Goal: Task Accomplishment & Management: Manage account settings

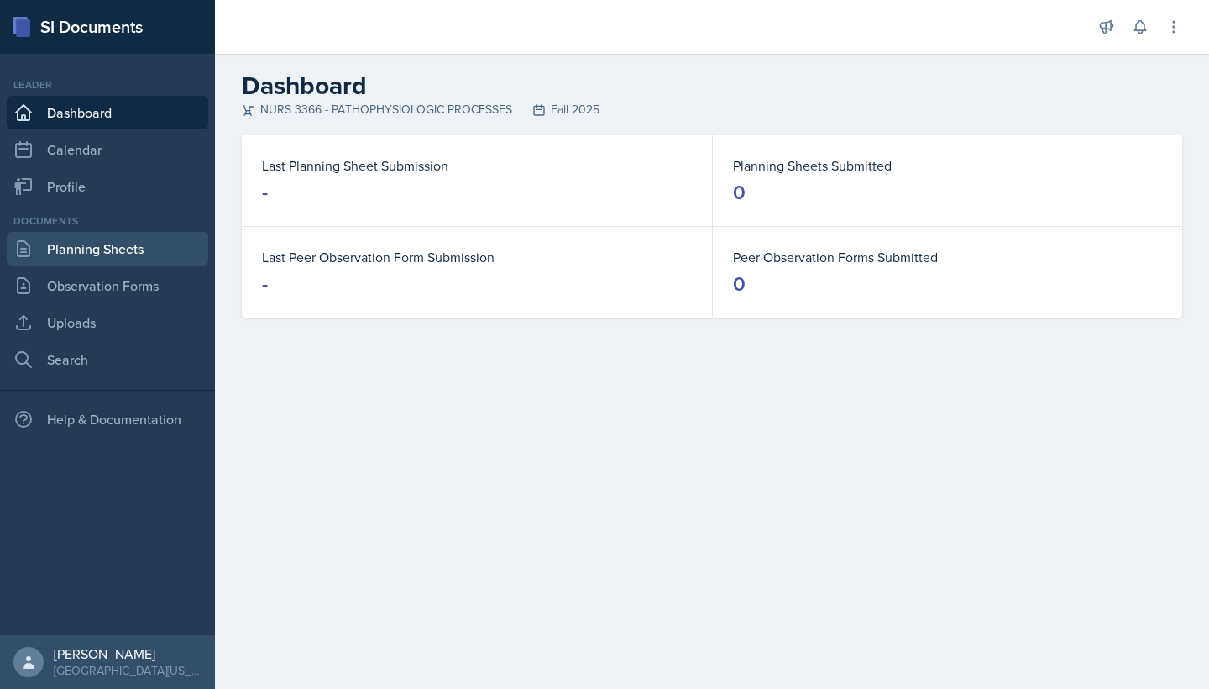
click at [134, 252] on link "Planning Sheets" at bounding box center [108, 249] width 202 height 34
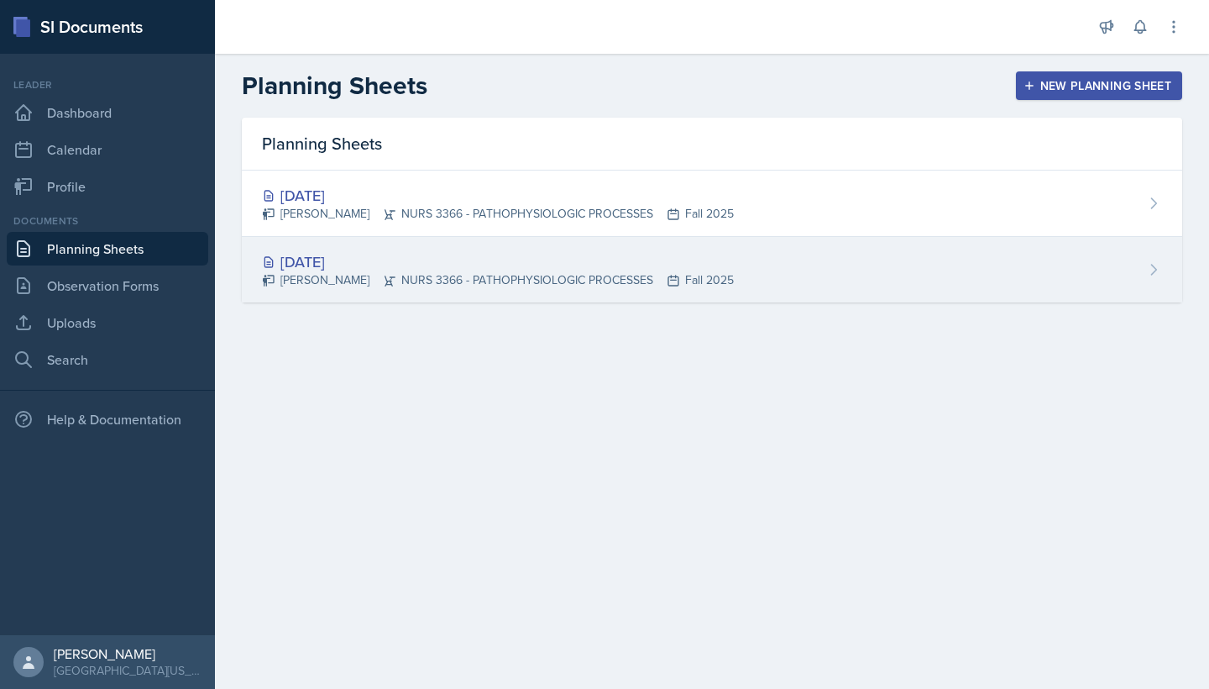
click at [518, 281] on div "[PERSON_NAME] NURS 3366 - PATHOPHYSIOLOGIC PROCESSES Fall 2025" at bounding box center [498, 280] width 472 height 18
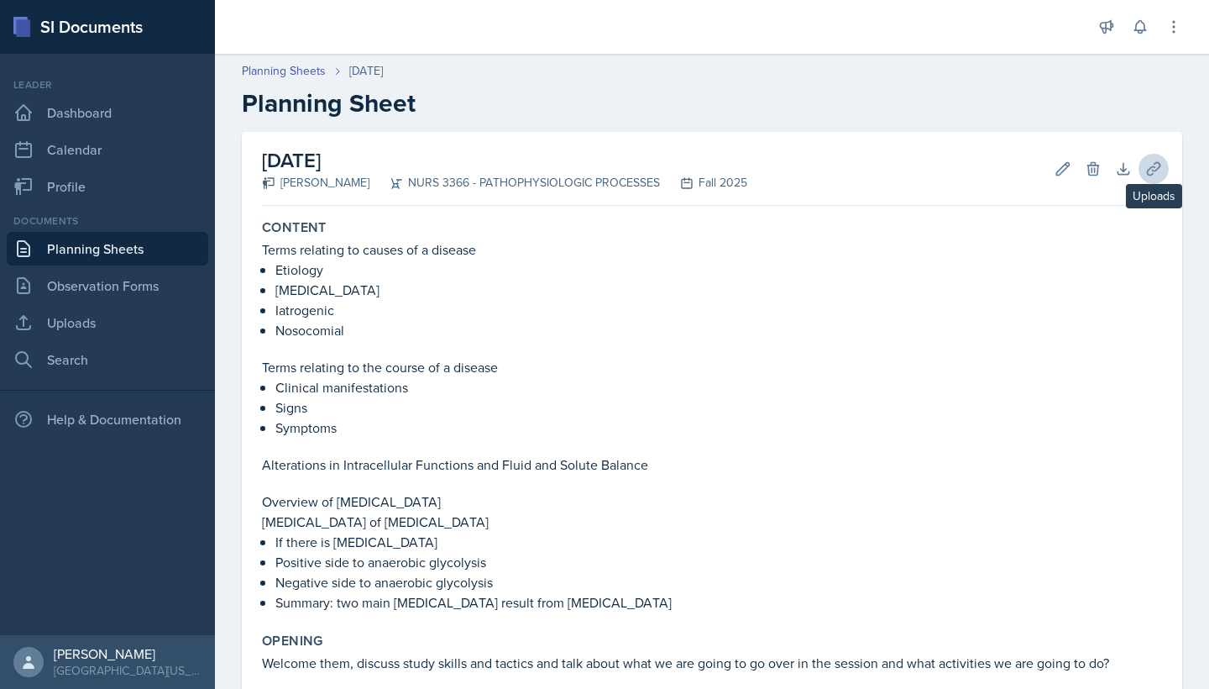
click at [1155, 166] on icon at bounding box center [1153, 168] width 13 height 13
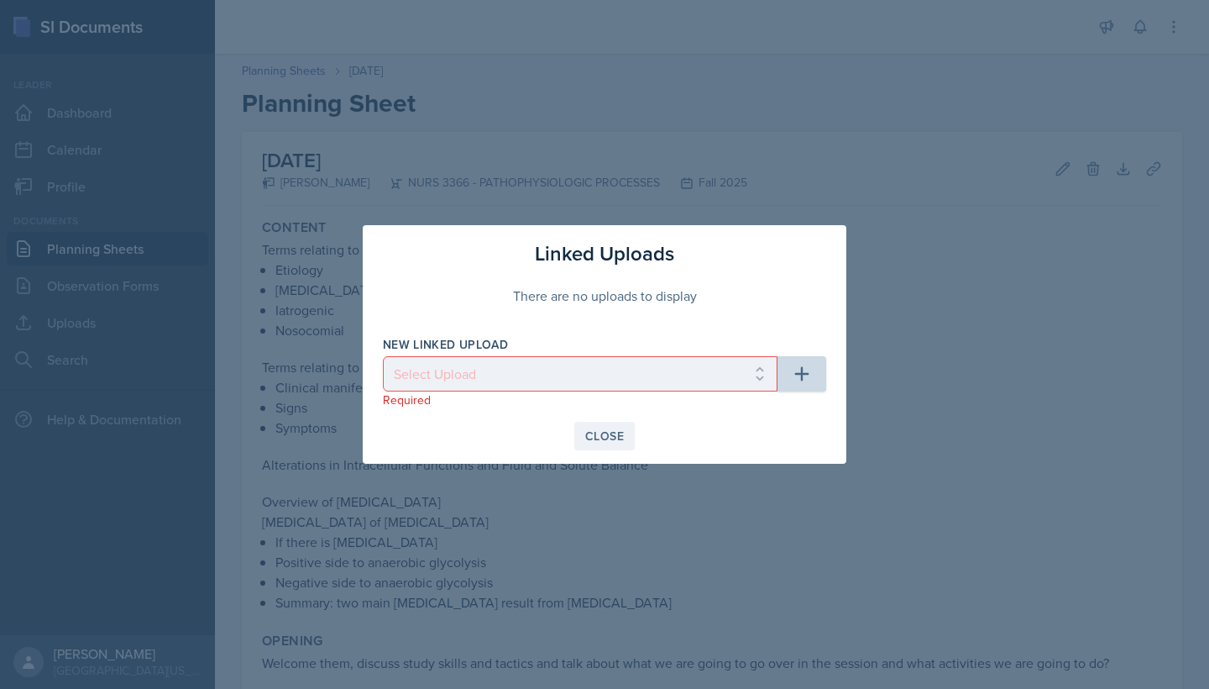
click at [602, 434] on div "Close" at bounding box center [604, 435] width 39 height 13
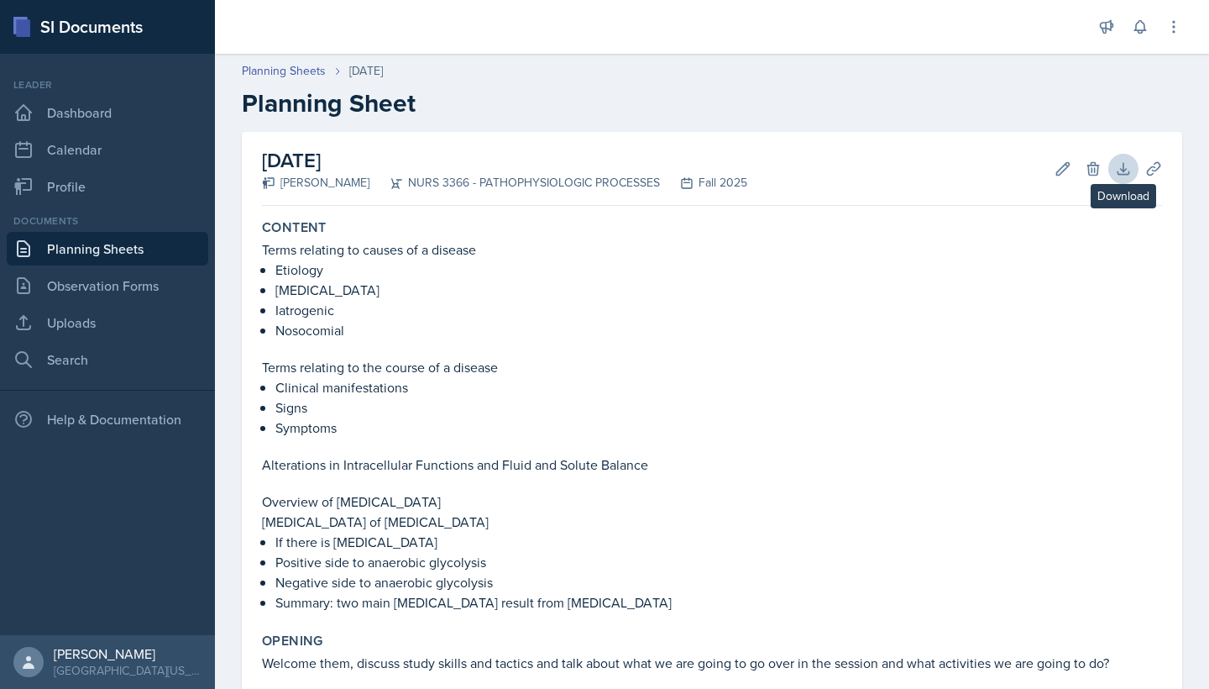
click at [1120, 167] on icon at bounding box center [1123, 168] width 17 height 17
click at [1061, 165] on icon at bounding box center [1063, 168] width 17 height 17
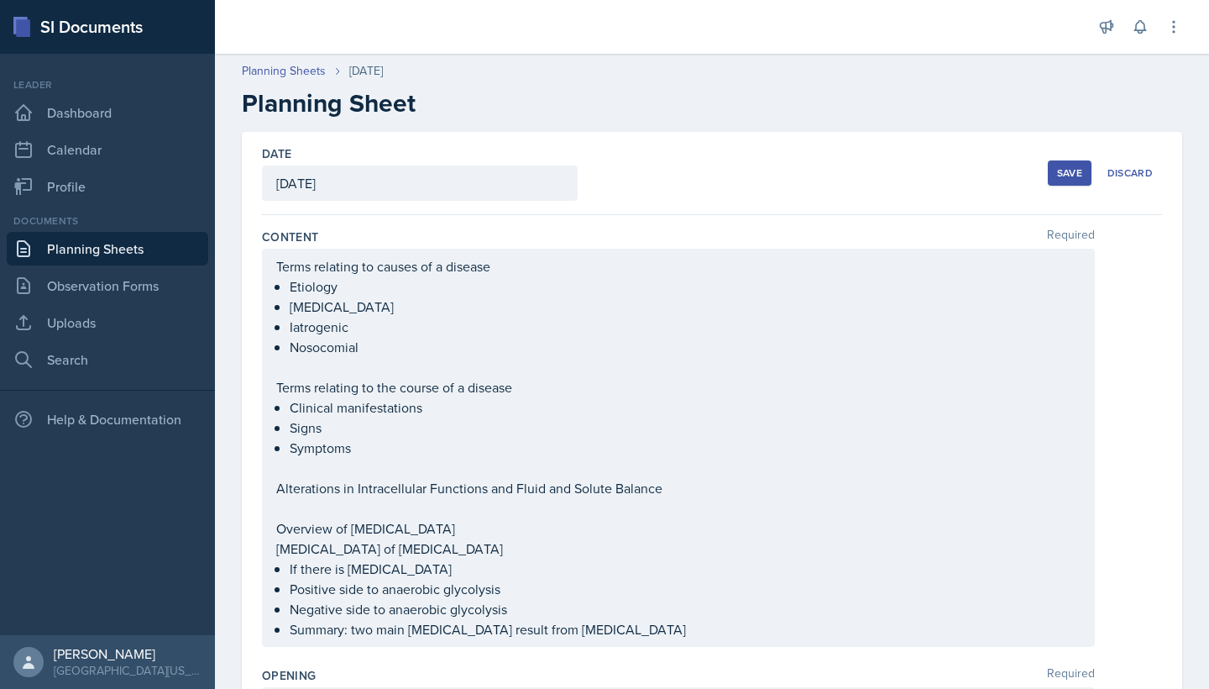
click at [1066, 172] on div "Save" at bounding box center [1069, 172] width 25 height 13
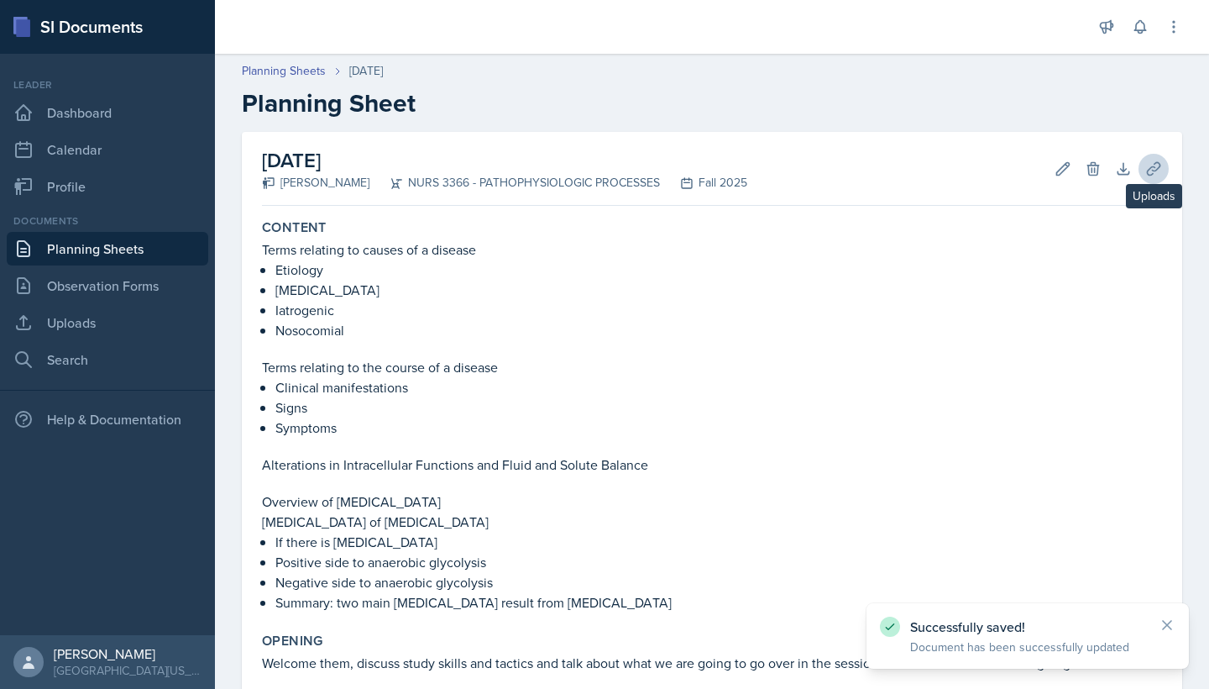
click at [1148, 162] on icon at bounding box center [1154, 168] width 17 height 17
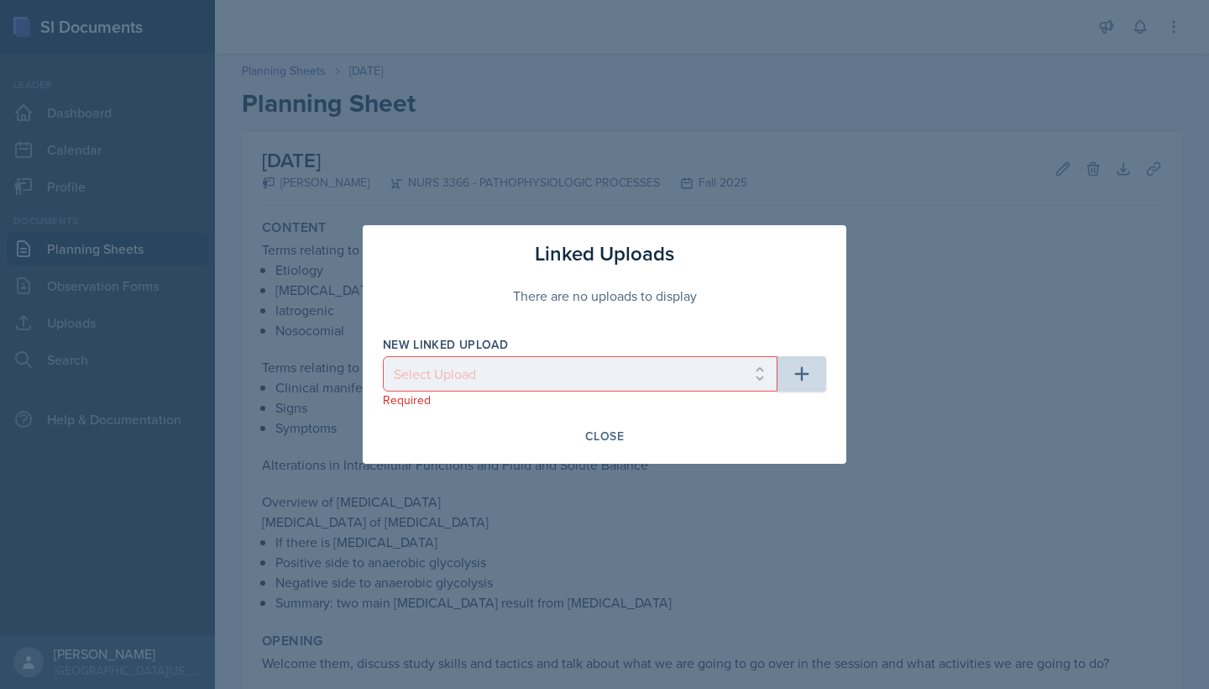
click at [805, 382] on icon "button" at bounding box center [802, 374] width 20 height 20
click at [800, 339] on div "New Linked Upload Select Upload Required" at bounding box center [604, 372] width 443 height 72
click at [608, 433] on div "Close" at bounding box center [604, 435] width 39 height 13
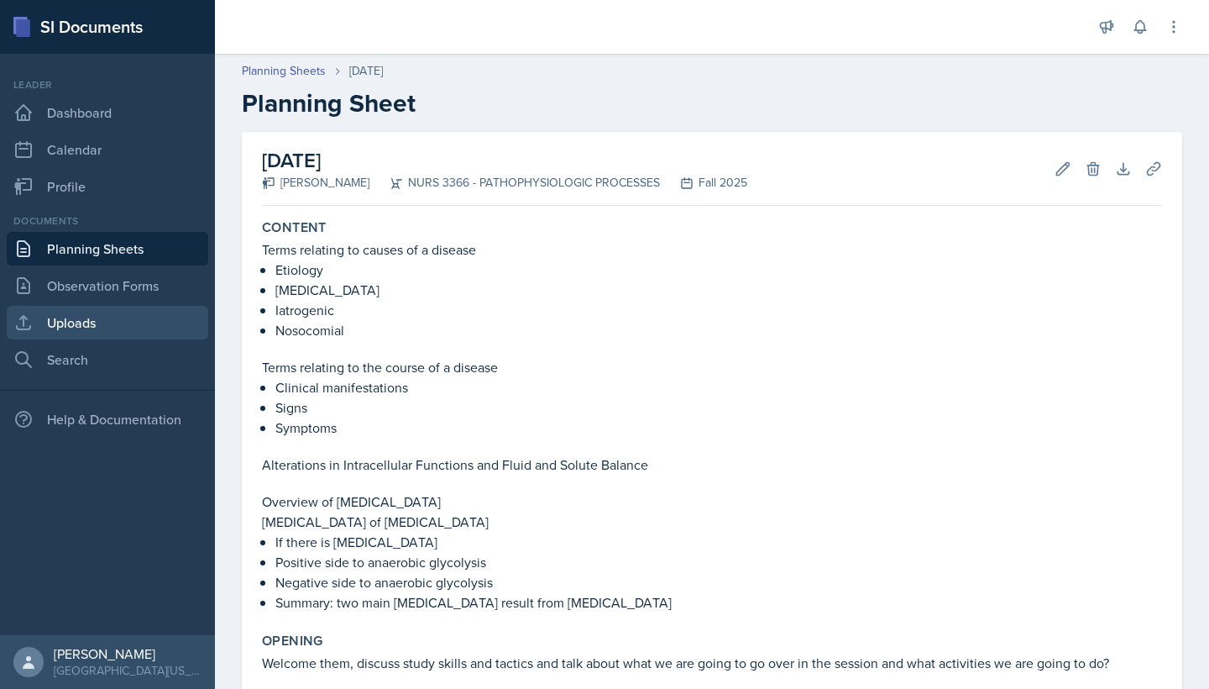
click at [102, 321] on link "Uploads" at bounding box center [108, 323] width 202 height 34
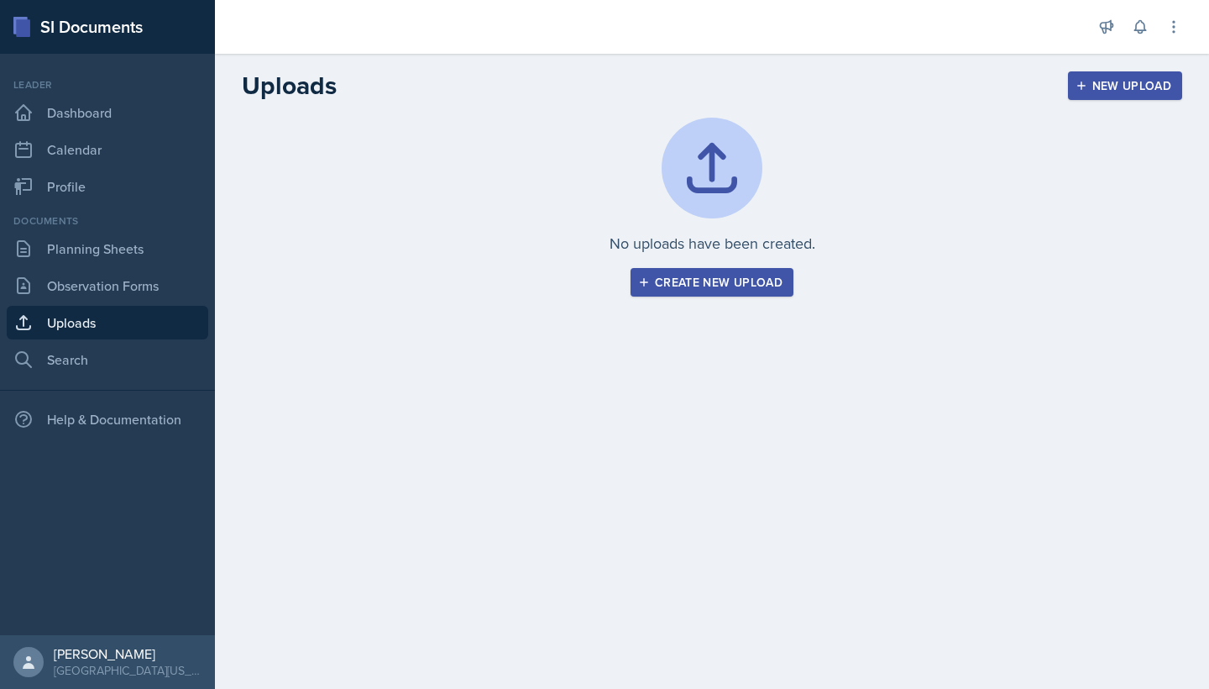
click at [732, 283] on div "Create new upload" at bounding box center [712, 281] width 141 height 13
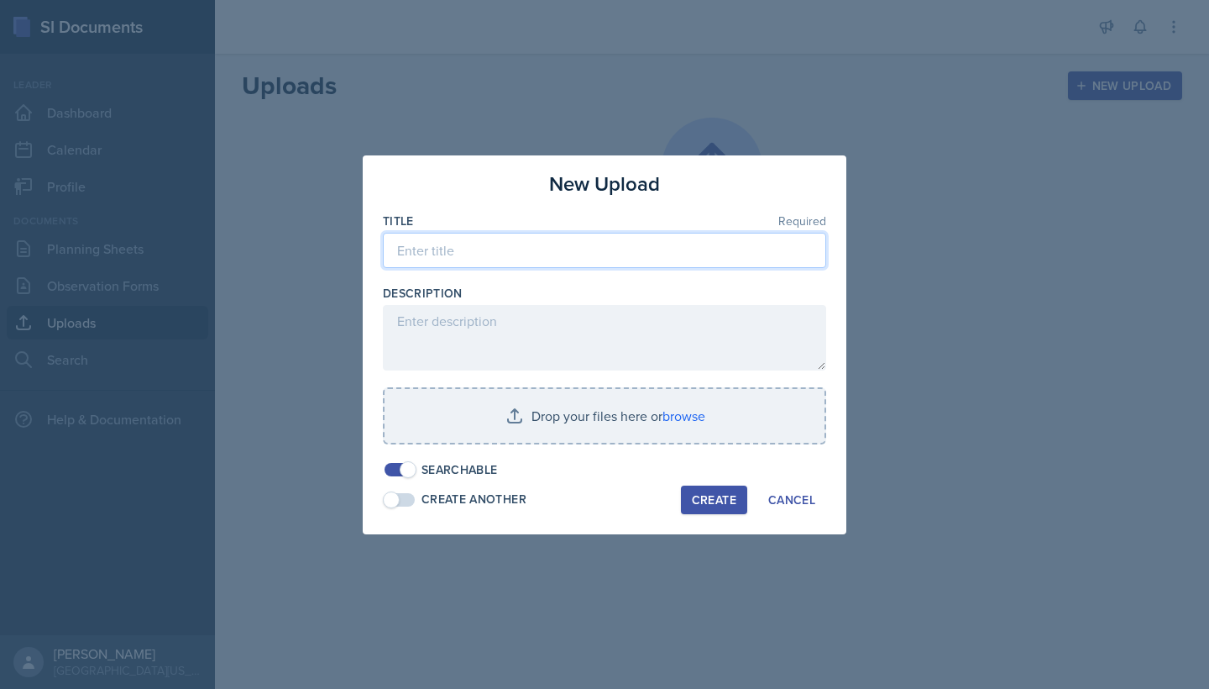
click at [681, 249] on input at bounding box center [604, 250] width 443 height 35
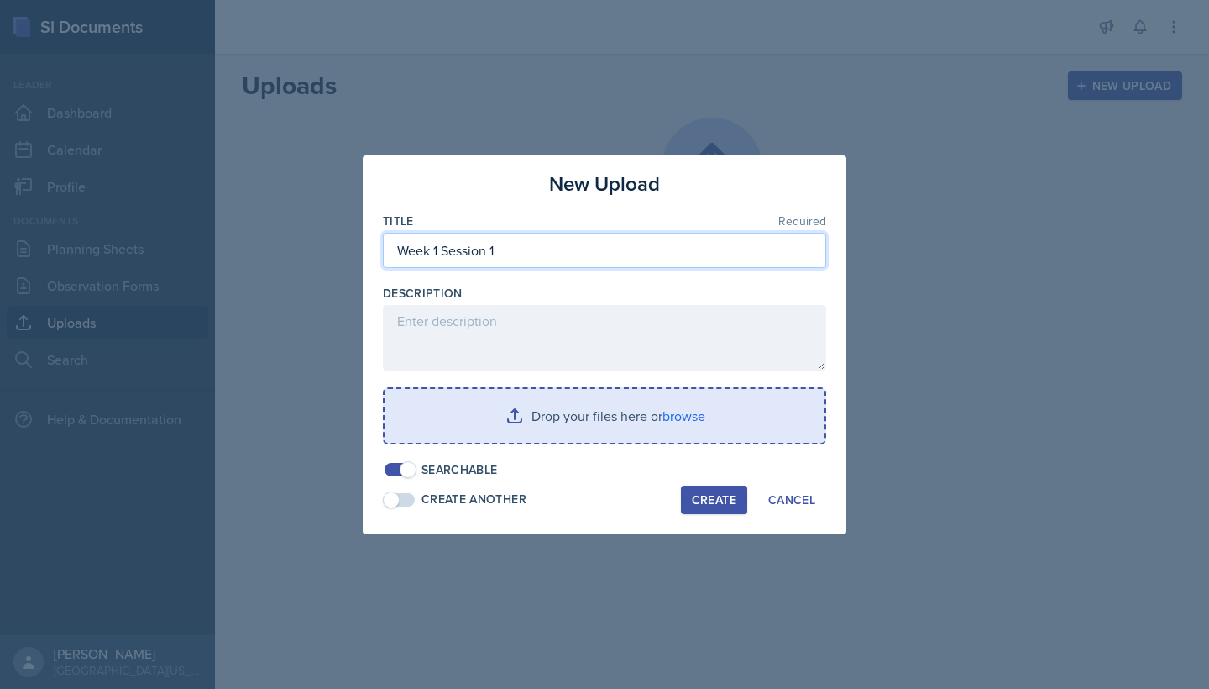
type input "Week 1 Session 1"
click at [711, 419] on input "file" at bounding box center [605, 416] width 440 height 54
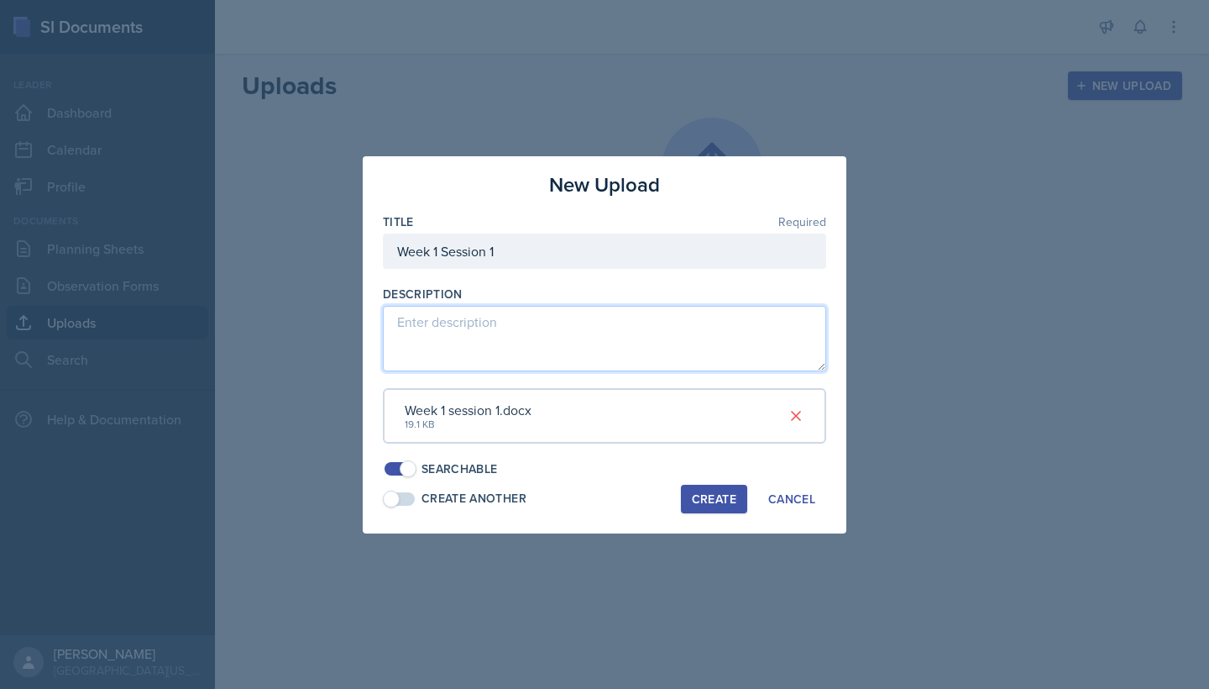
click at [672, 329] on textarea at bounding box center [604, 339] width 443 height 66
type textarea "Full Session"
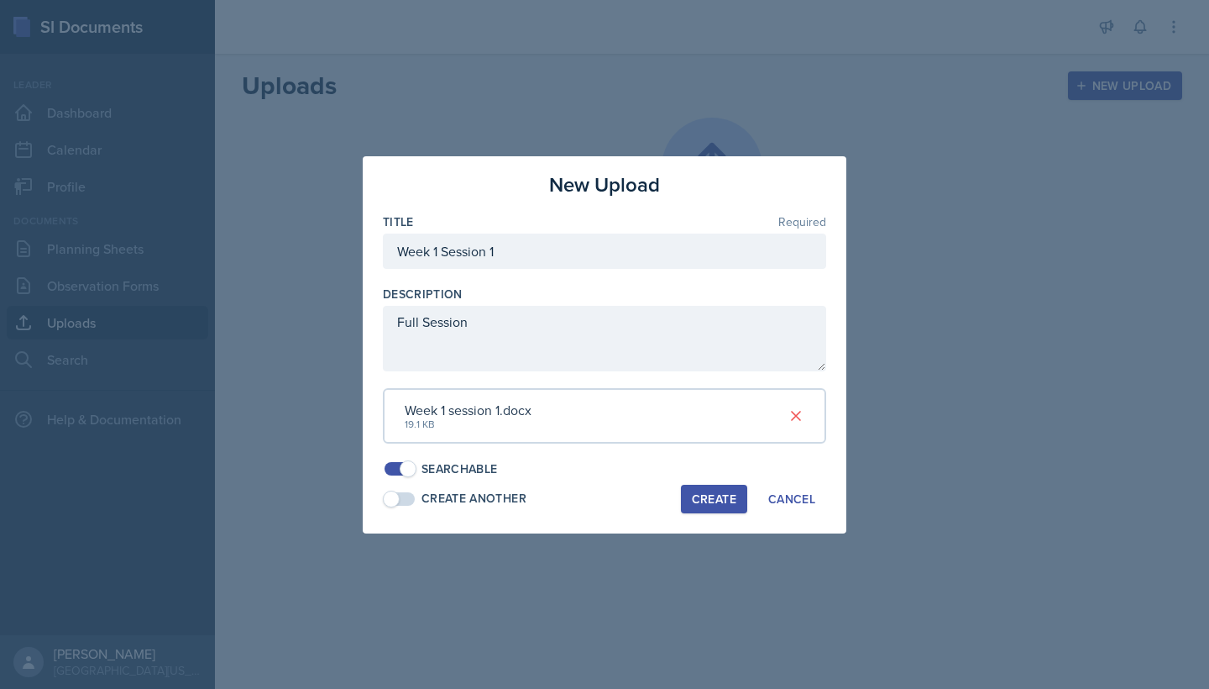
click at [739, 497] on button "Create" at bounding box center [714, 499] width 66 height 29
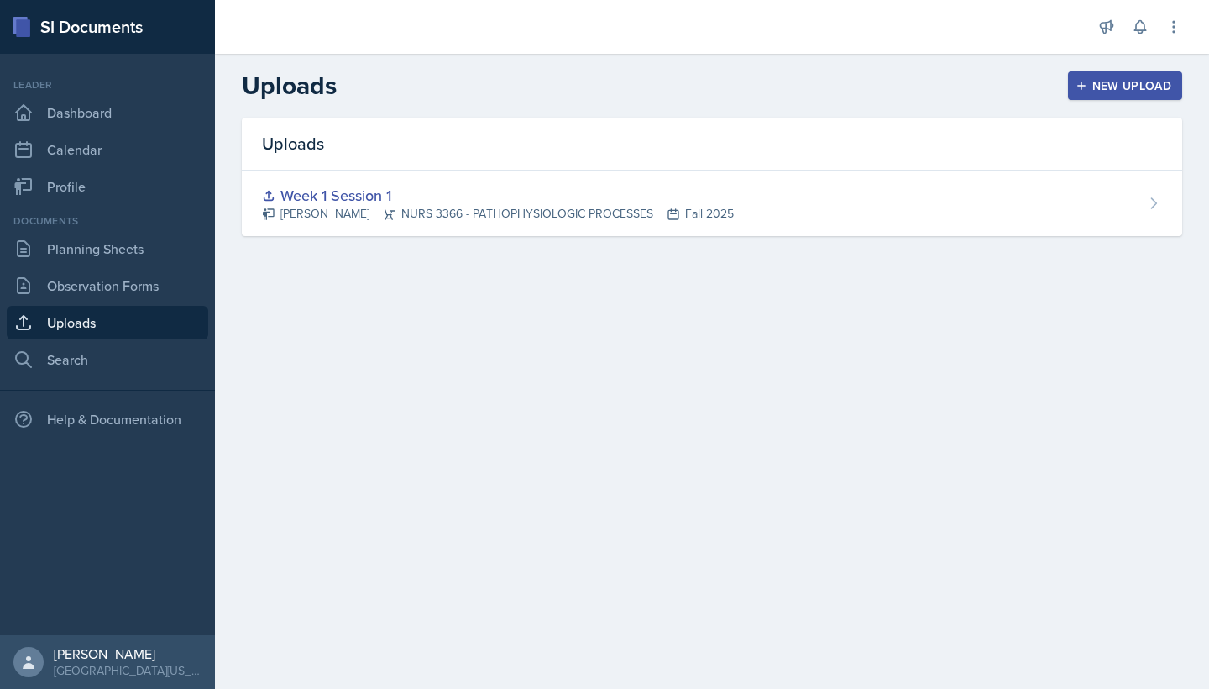
click at [1082, 92] on div "New Upload" at bounding box center [1125, 85] width 93 height 13
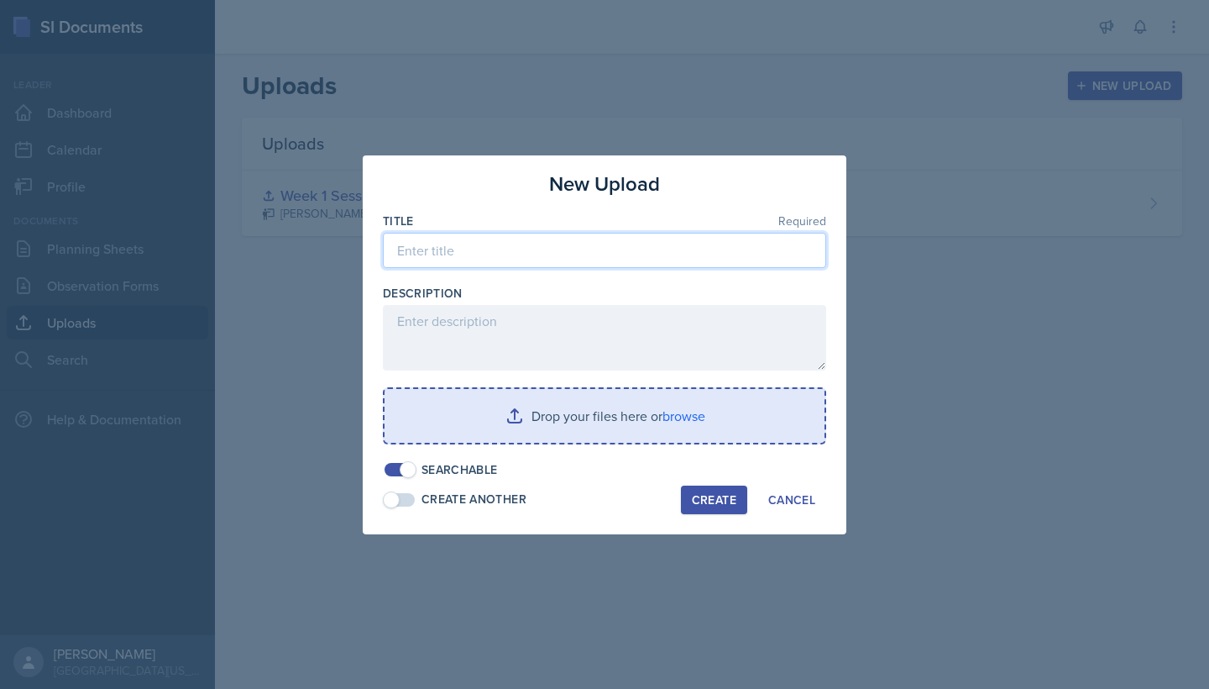
click at [532, 248] on input at bounding box center [604, 250] width 443 height 35
type input "Week 1 Session 2"
click at [591, 417] on input "file" at bounding box center [605, 416] width 440 height 54
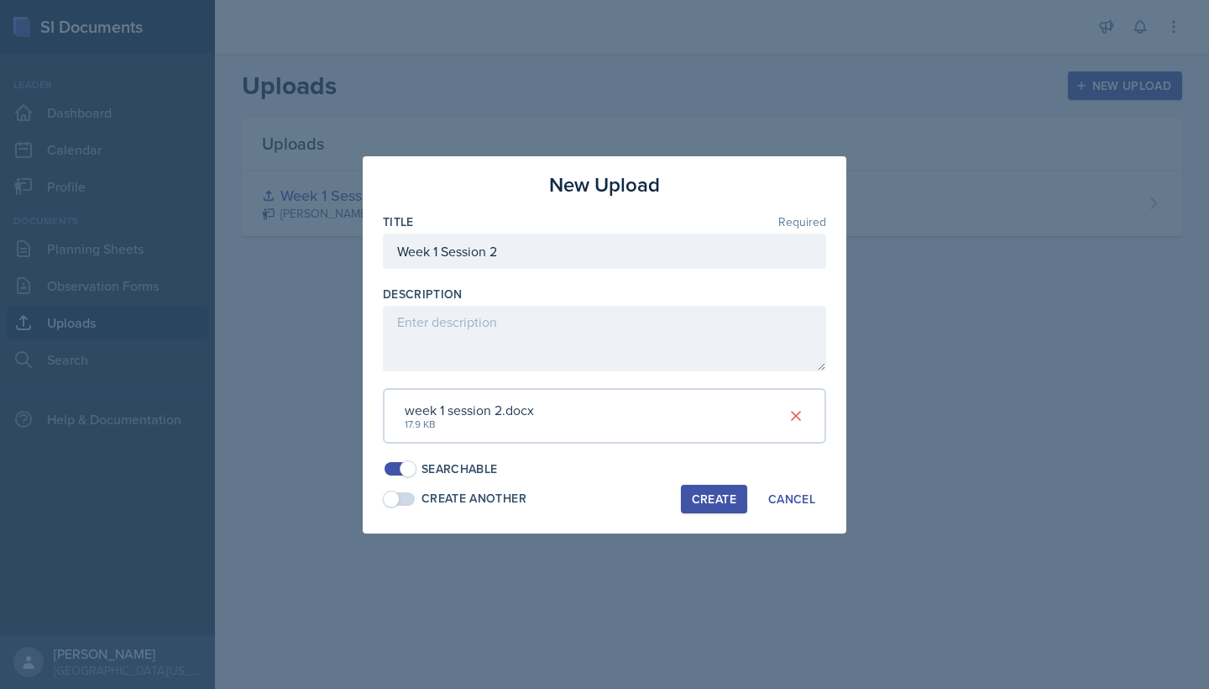
click at [729, 492] on div "Create" at bounding box center [714, 498] width 45 height 13
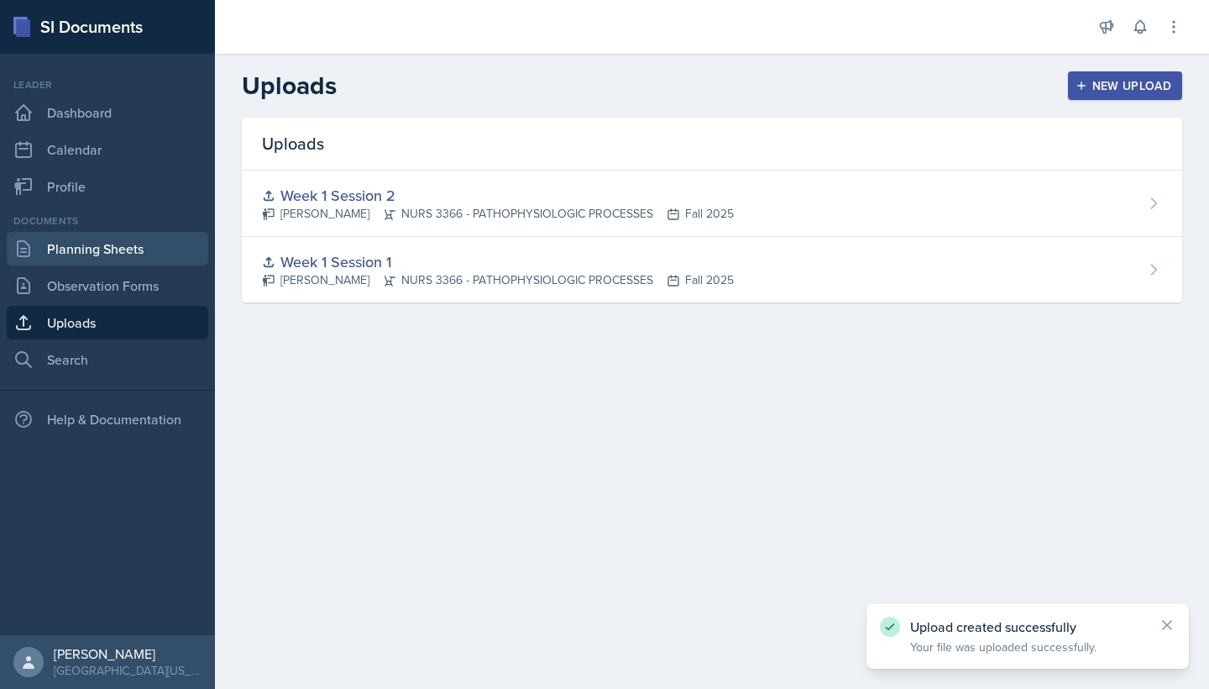
click at [131, 256] on link "Planning Sheets" at bounding box center [108, 249] width 202 height 34
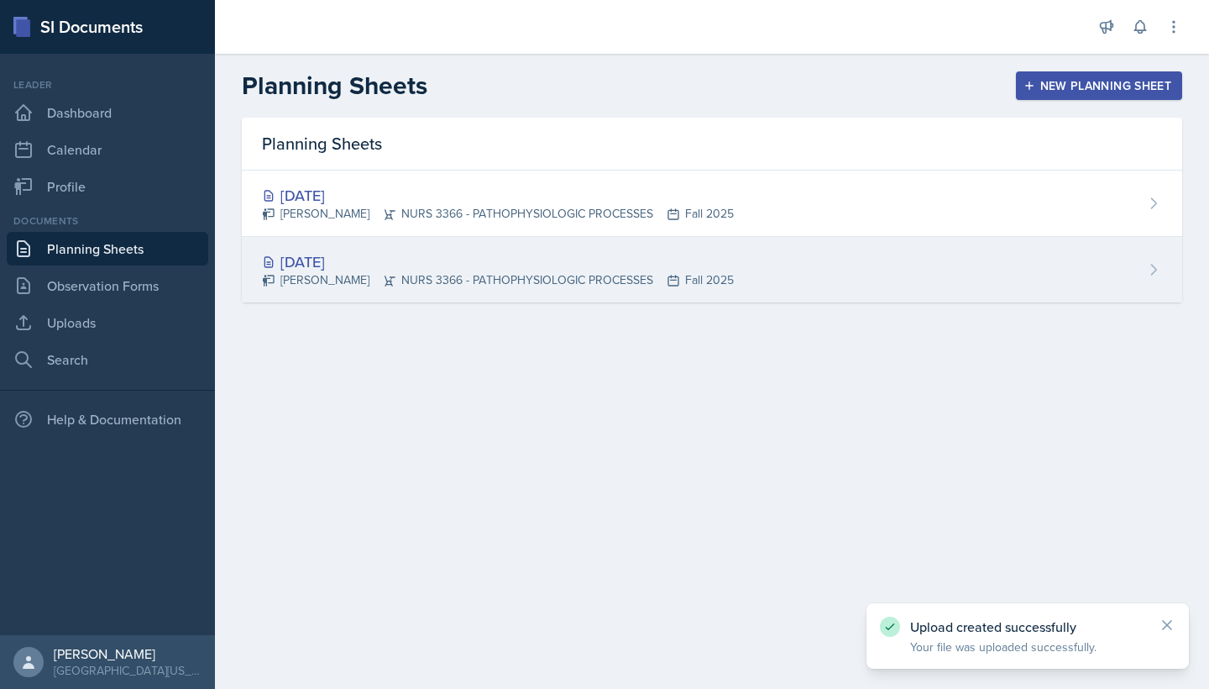
click at [548, 275] on div "[PERSON_NAME] NURS 3366 - PATHOPHYSIOLOGIC PROCESSES Fall 2025" at bounding box center [498, 280] width 472 height 18
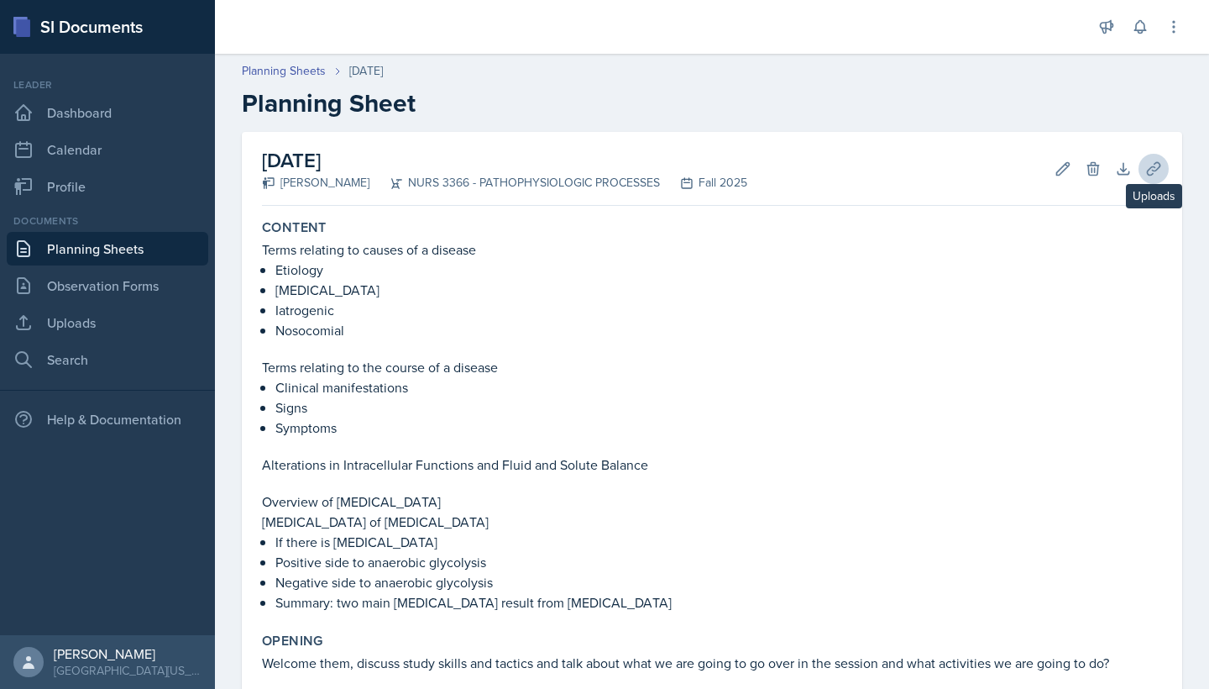
click at [1145, 170] on button "Uploads" at bounding box center [1154, 169] width 30 height 30
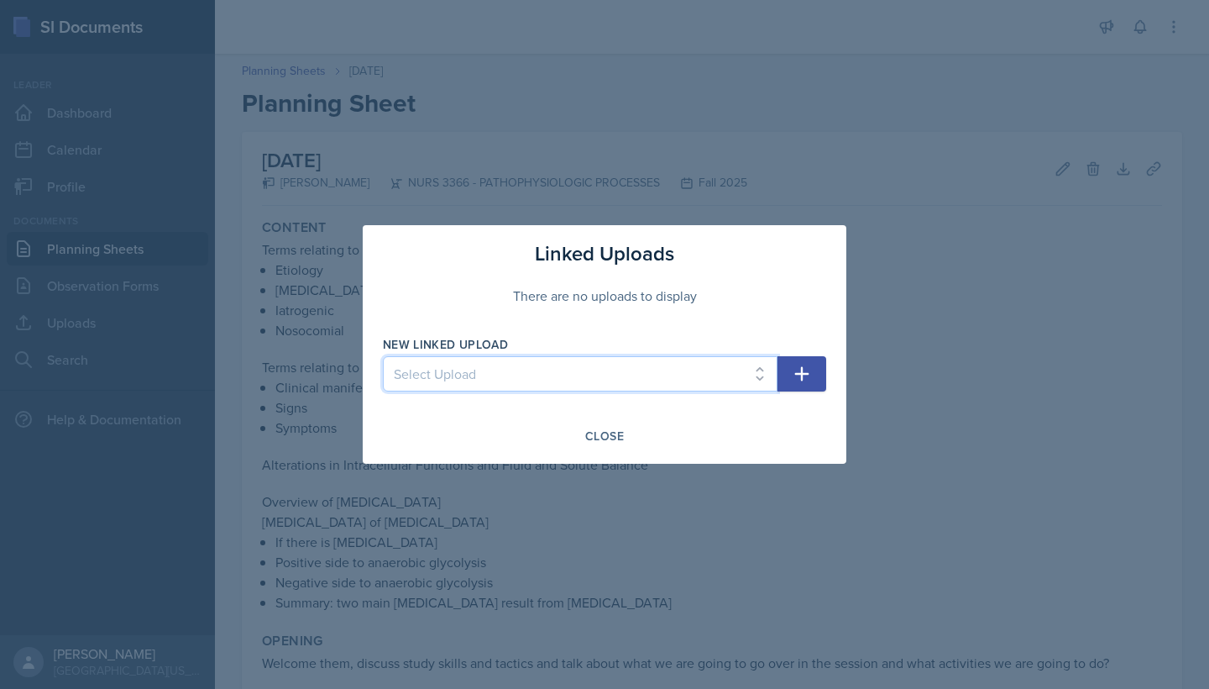
select select "7b9441de-f193-4041-b990-f1cc29bad03d"
click at [805, 378] on icon "button" at bounding box center [802, 374] width 20 height 20
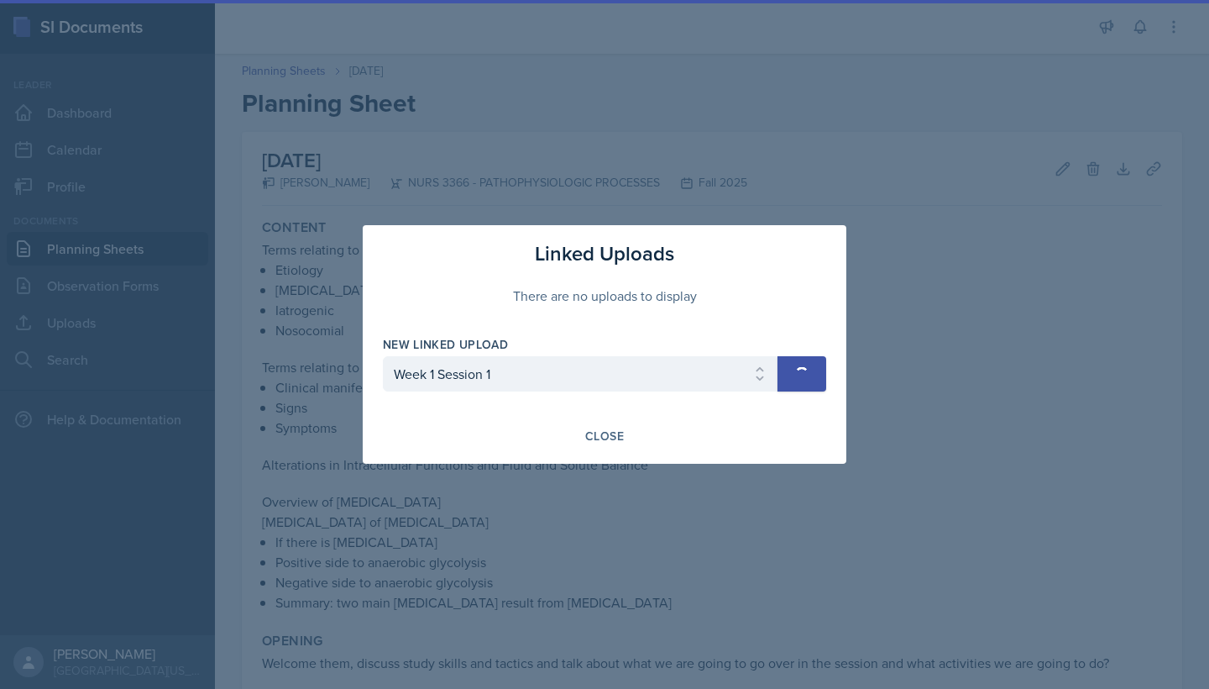
select select
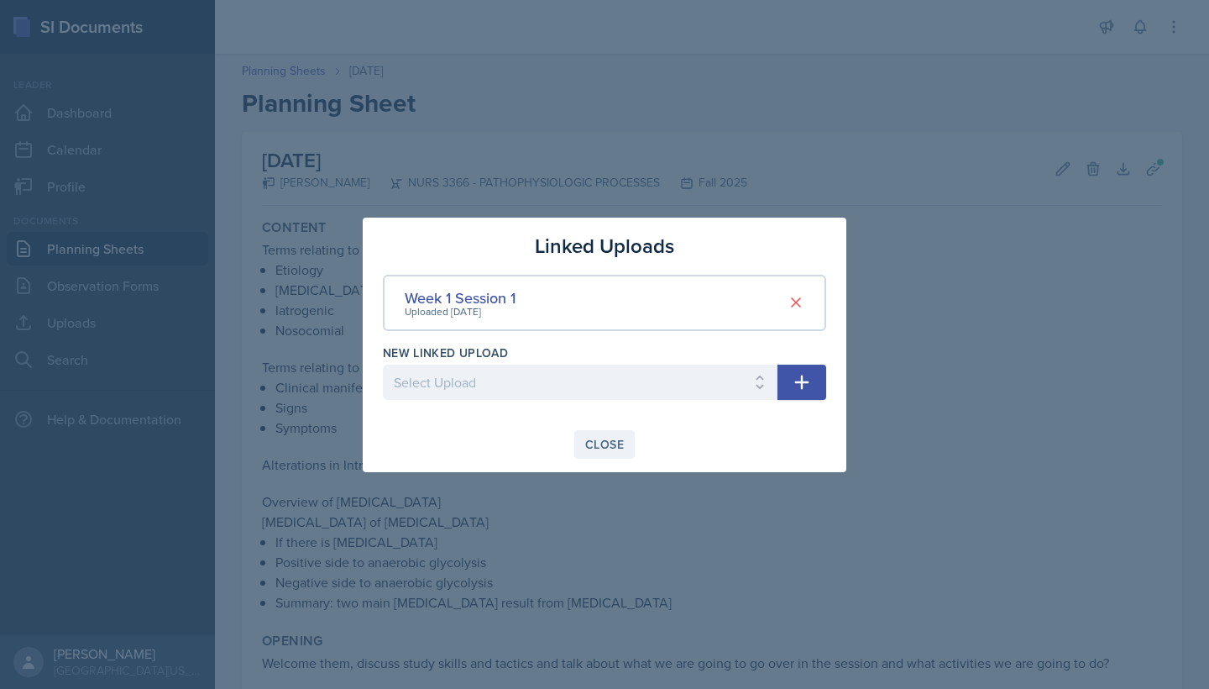
click at [606, 438] on div "Close" at bounding box center [604, 444] width 39 height 13
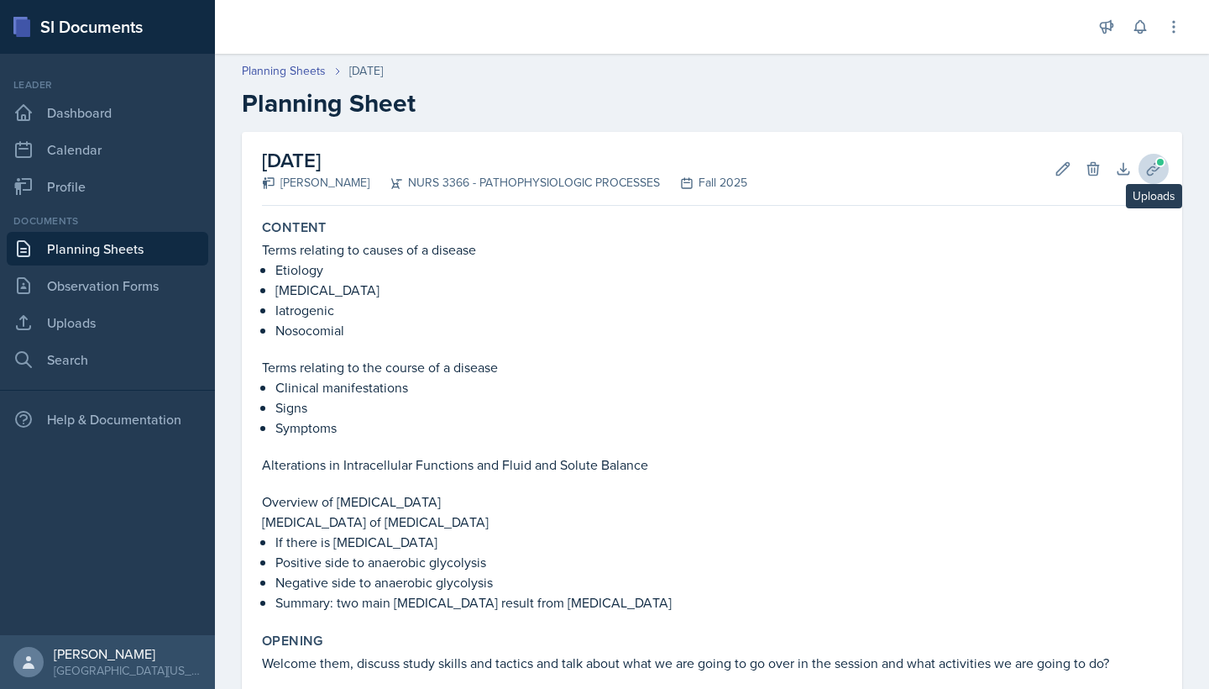
click at [1155, 168] on icon at bounding box center [1154, 168] width 17 height 17
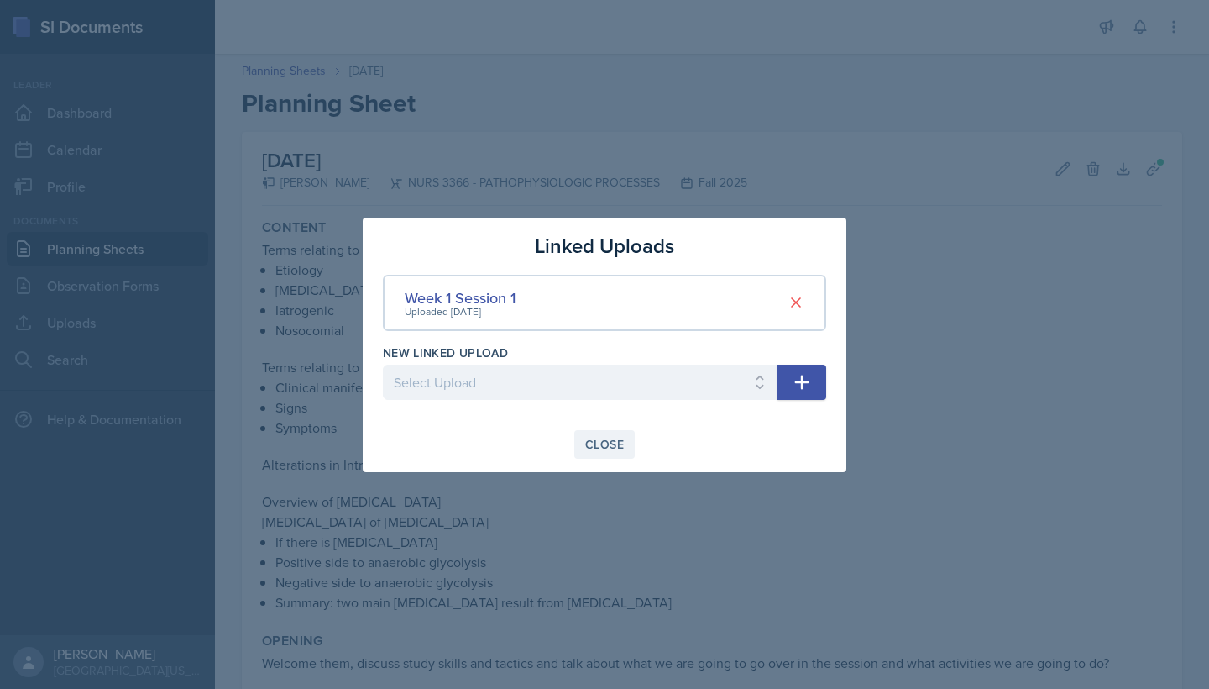
click at [622, 448] on div "Close" at bounding box center [604, 444] width 39 height 13
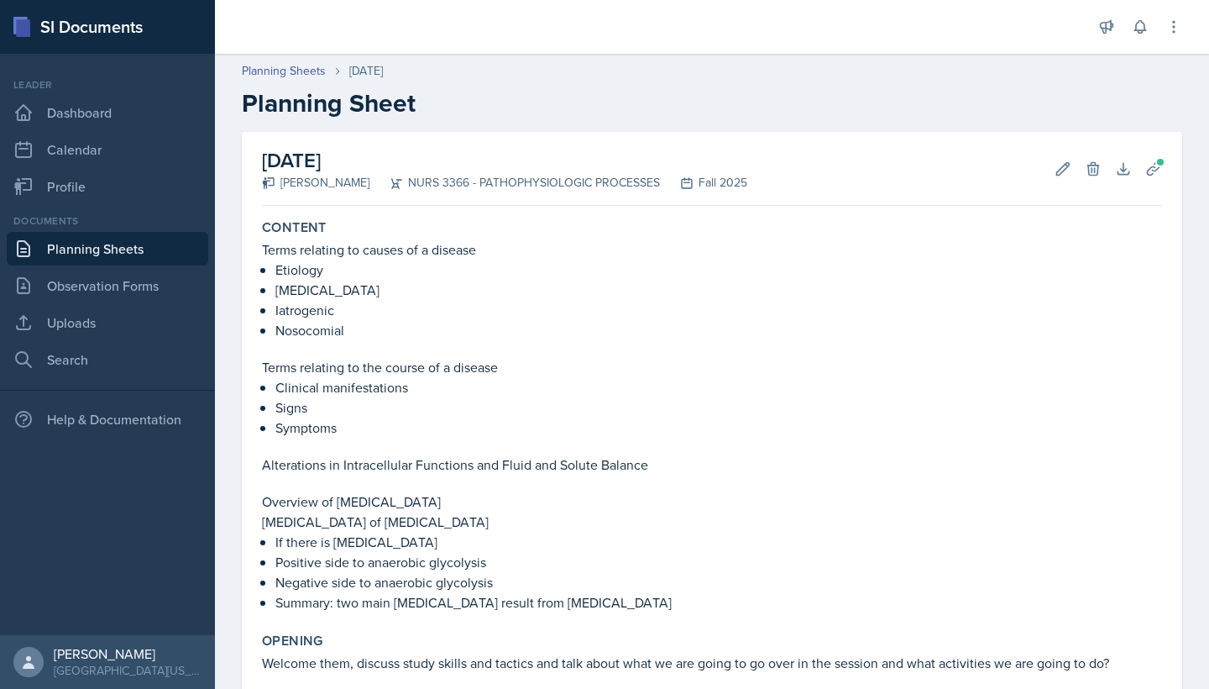
click at [153, 257] on link "Planning Sheets" at bounding box center [108, 249] width 202 height 34
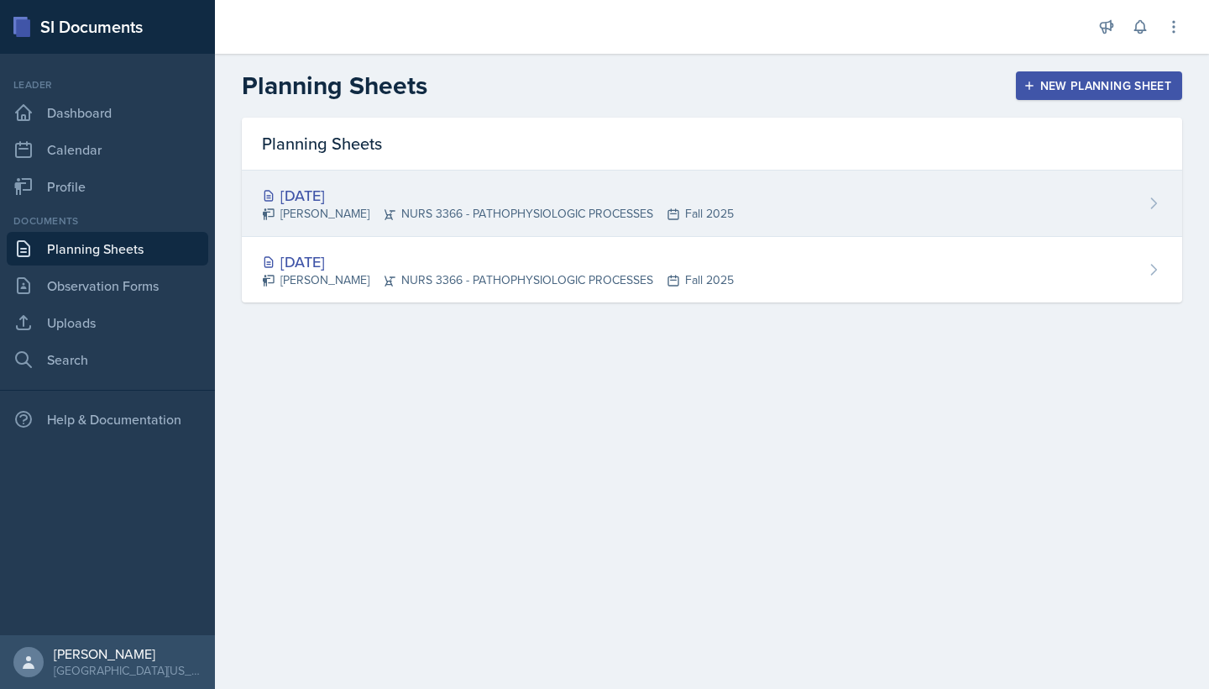
click at [334, 192] on div "[DATE]" at bounding box center [498, 195] width 472 height 23
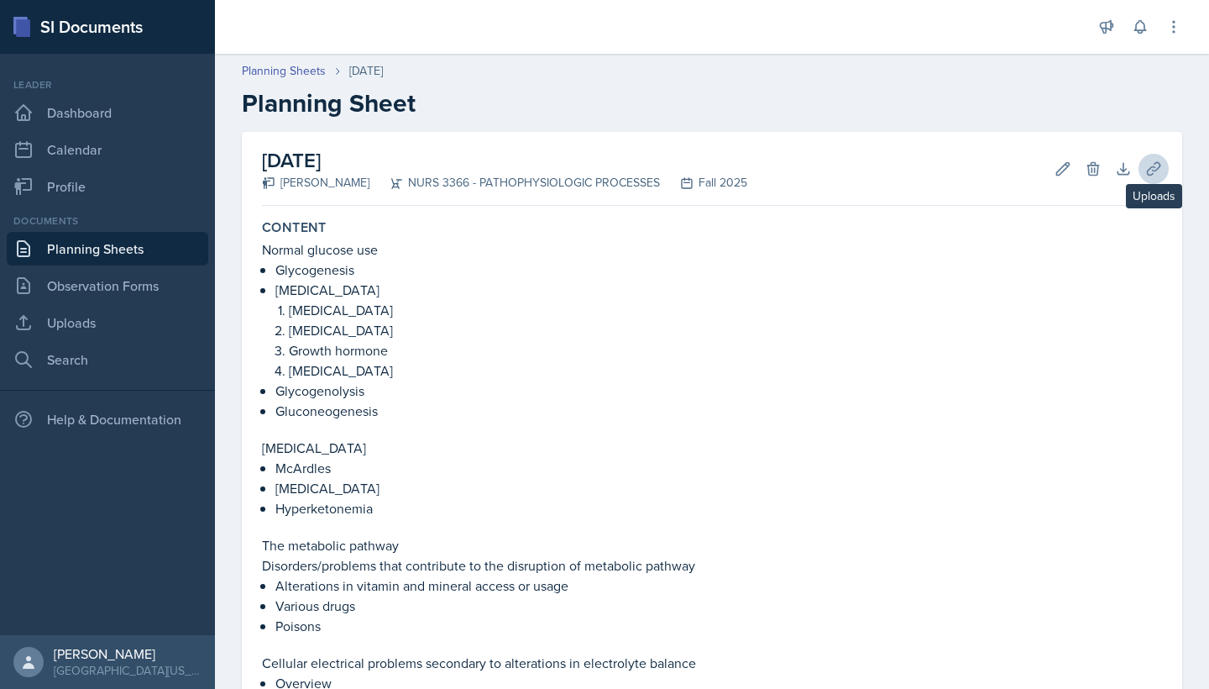
click at [1162, 168] on icon at bounding box center [1154, 168] width 17 height 17
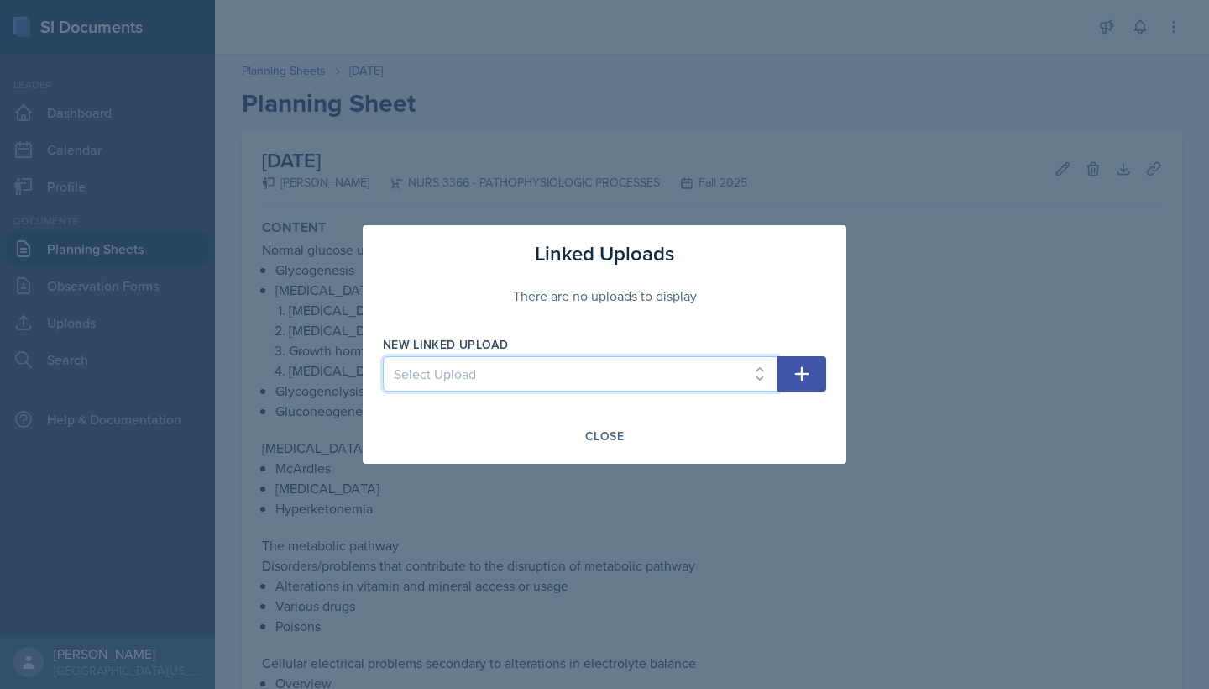
select select "1a6d3de2-2ca0-430f-be9f-54ea58e89946"
click at [808, 366] on icon "button" at bounding box center [802, 374] width 20 height 20
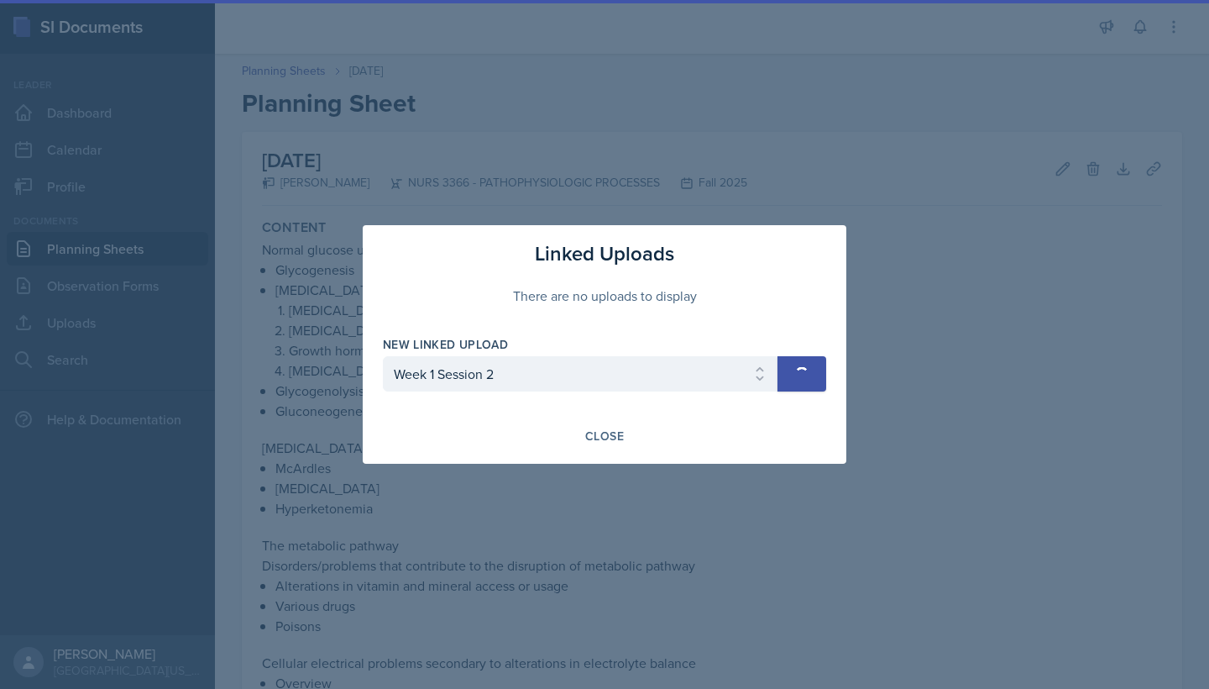
select select
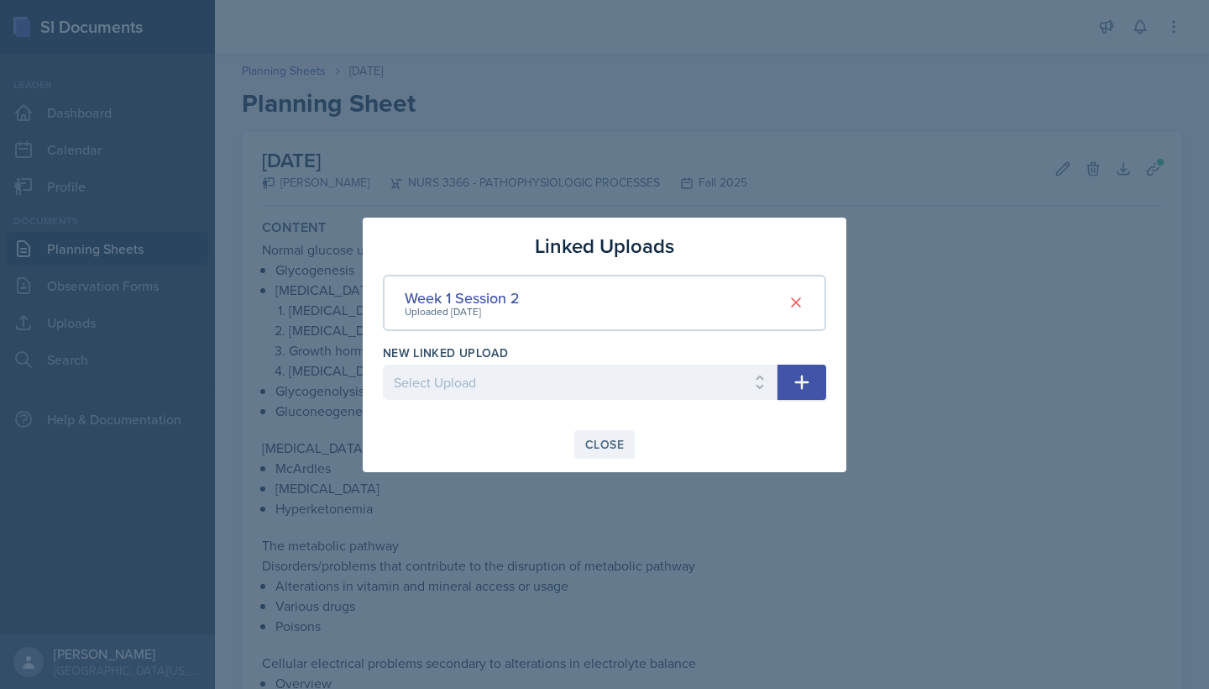
click at [604, 457] on button "Close" at bounding box center [604, 444] width 60 height 29
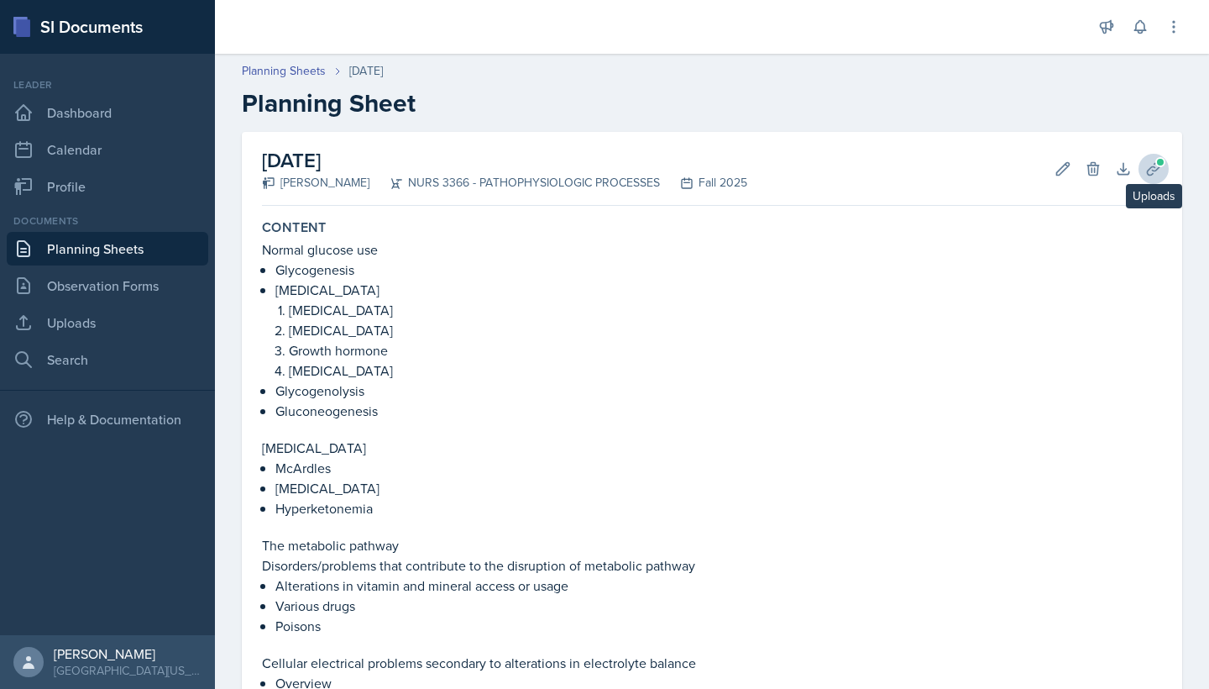
click at [1157, 163] on span at bounding box center [1161, 162] width 10 height 10
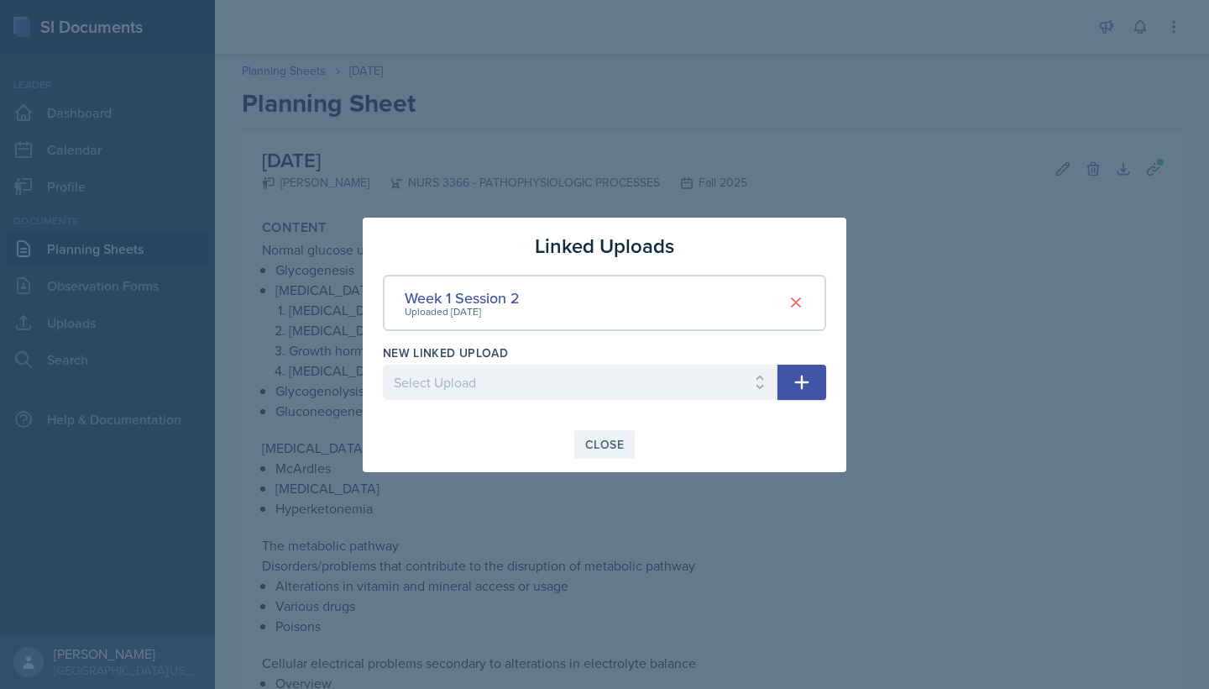
click at [599, 451] on div "Close" at bounding box center [604, 444] width 39 height 13
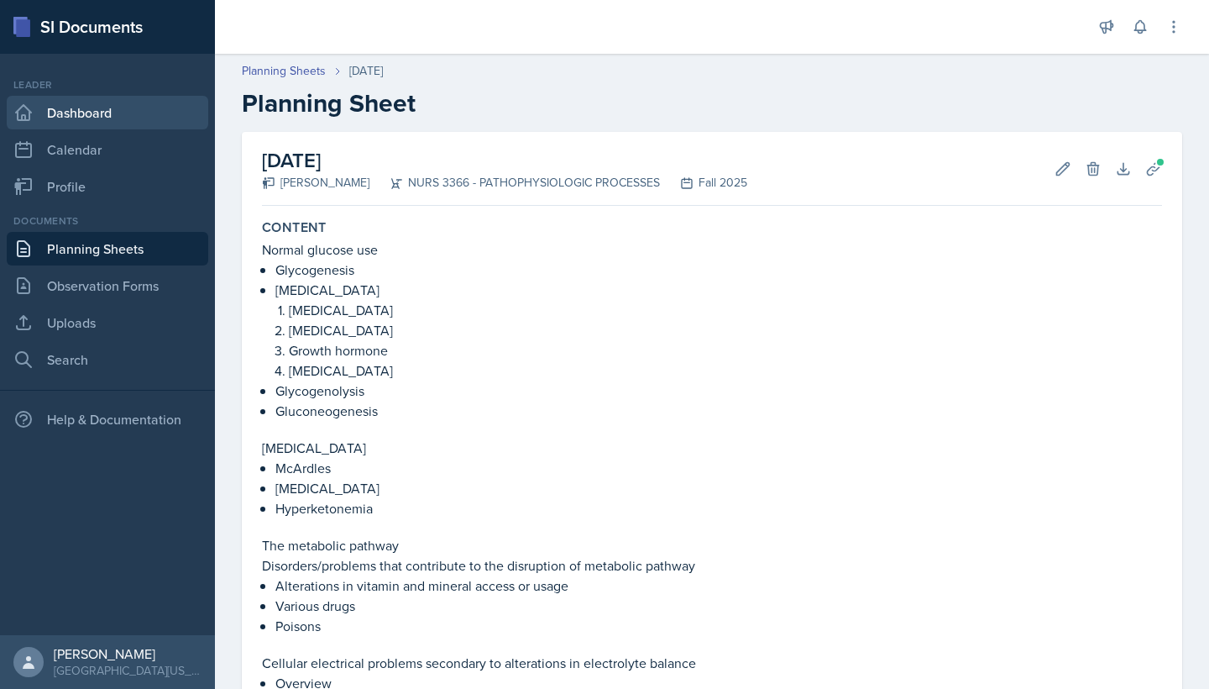
click at [155, 106] on link "Dashboard" at bounding box center [108, 113] width 202 height 34
